Goal: Task Accomplishment & Management: Manage account settings

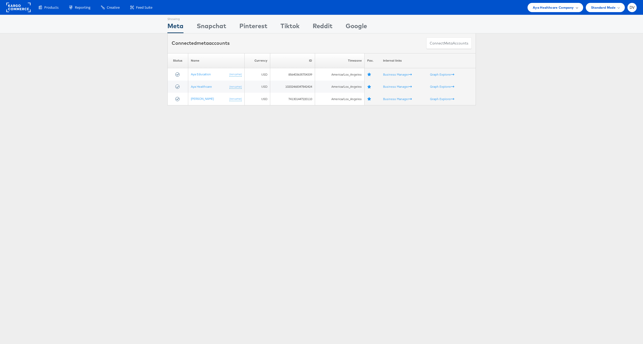
click at [554, 7] on span "Aya Healthcare Company" at bounding box center [553, 8] width 41 height 6
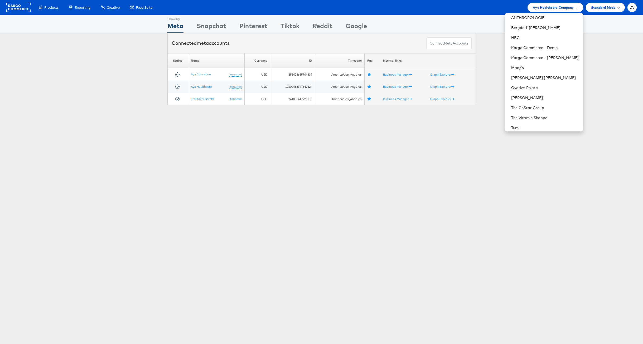
scroll to position [74, 0]
click at [543, 106] on link "Williams Sonoma, Inc." at bounding box center [545, 105] width 68 height 5
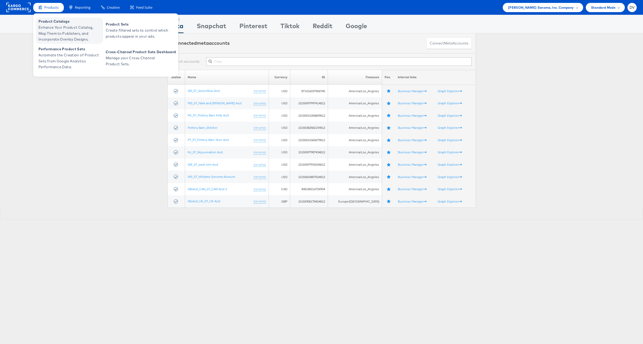
click at [53, 24] on span "Product Catalogs" at bounding box center [69, 21] width 63 height 6
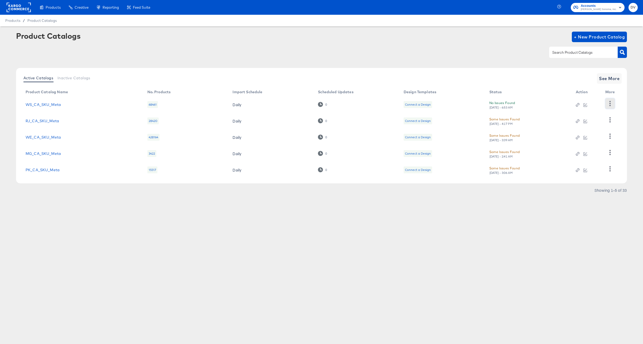
click at [608, 102] on icon "button" at bounding box center [609, 103] width 5 height 5
click at [609, 101] on icon "button" at bounding box center [609, 103] width 5 height 5
